Goal: Task Accomplishment & Management: Complete application form

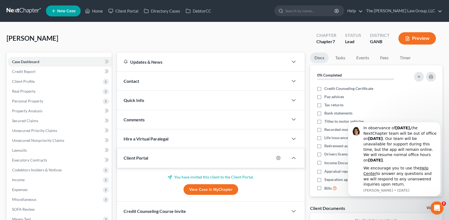
click at [59, 11] on span "New Case" at bounding box center [66, 11] width 18 height 4
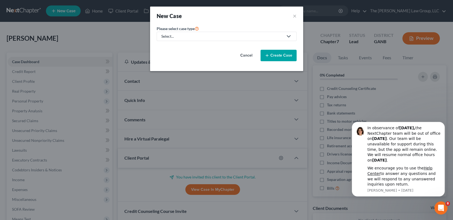
click at [286, 38] on icon at bounding box center [288, 36] width 7 height 7
click at [180, 49] on div "Bankruptcy" at bounding box center [183, 47] width 42 height 5
select select "19"
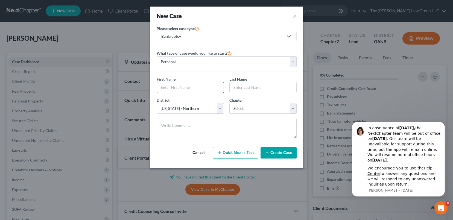
click at [197, 87] on input "text" at bounding box center [190, 87] width 67 height 10
type input "[PERSON_NAME]"
click at [294, 110] on select "Select 7 11 12 13" at bounding box center [262, 108] width 67 height 11
select select "0"
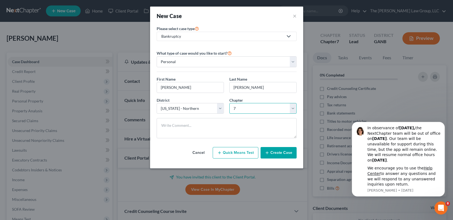
click at [229, 103] on select "Select 7 11 12 13" at bounding box center [262, 108] width 67 height 11
click at [271, 154] on button "Create Case" at bounding box center [278, 152] width 36 height 11
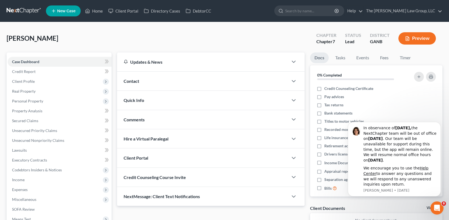
click at [208, 157] on div "Client Portal" at bounding box center [202, 157] width 171 height 19
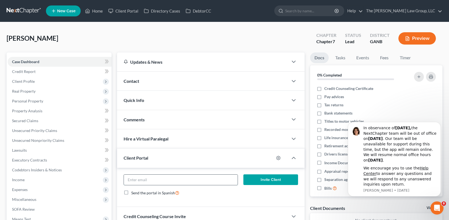
click at [195, 176] on input "email" at bounding box center [181, 180] width 114 height 10
type input "[EMAIL_ADDRESS][DOMAIN_NAME]"
click at [261, 182] on button "Invite Client" at bounding box center [270, 179] width 54 height 11
